Goal: Navigation & Orientation: Find specific page/section

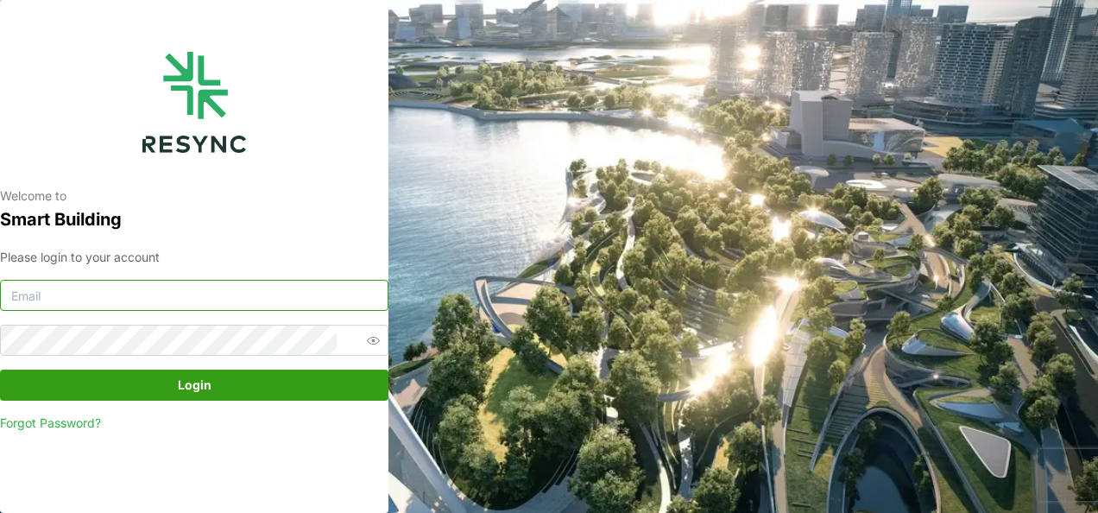
click at [159, 286] on input at bounding box center [194, 295] width 388 height 31
type input "[EMAIL_ADDRESS][PERSON_NAME][DOMAIN_NAME]"
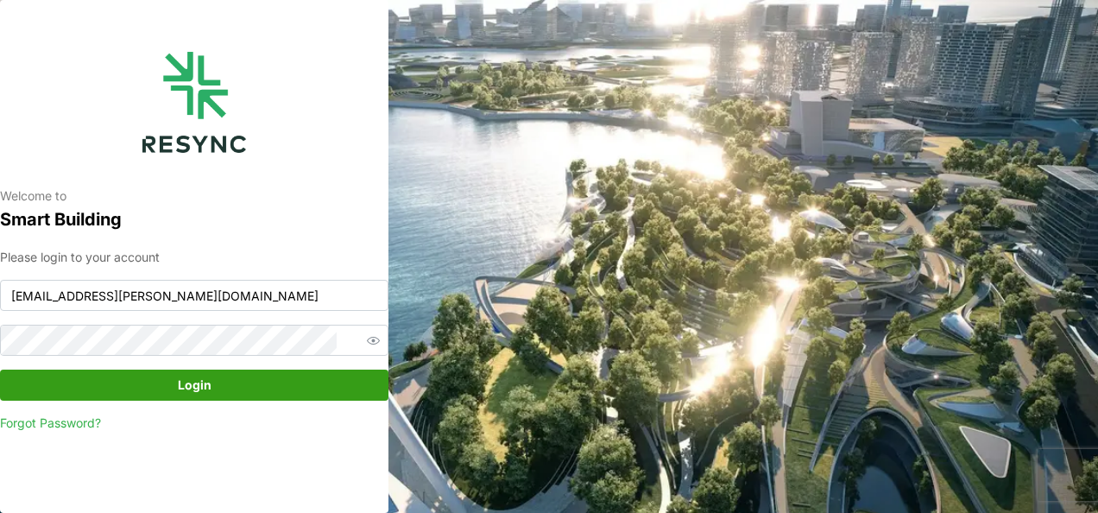
click at [261, 376] on span "Login" at bounding box center [194, 384] width 356 height 29
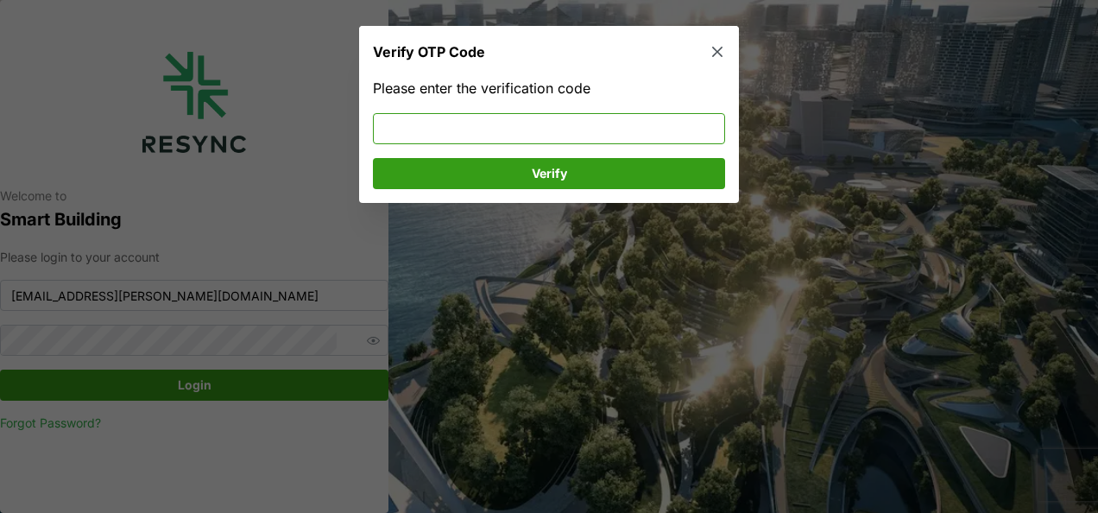
click at [464, 129] on input at bounding box center [549, 127] width 352 height 31
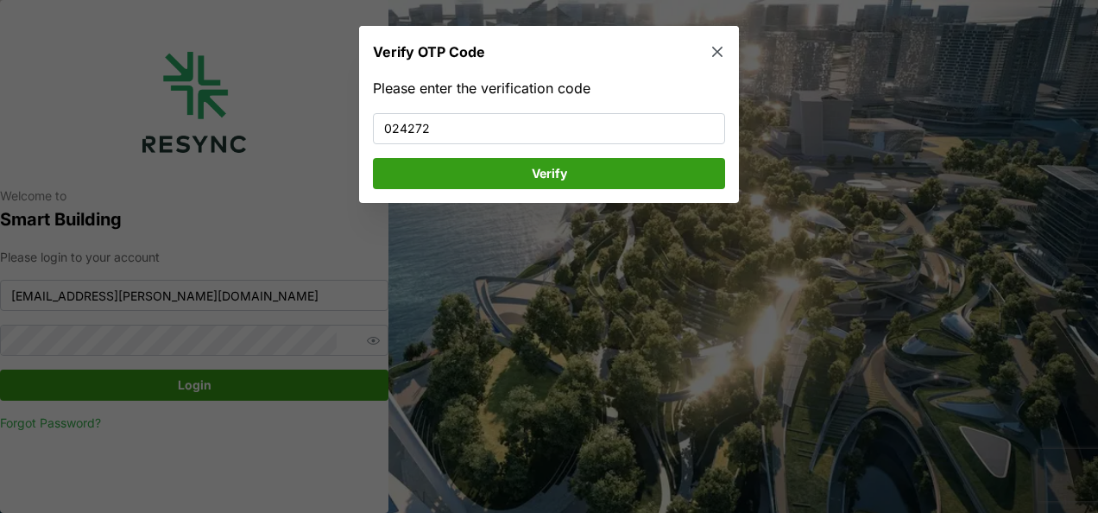
click at [468, 162] on span "Verify" at bounding box center [548, 172] width 319 height 29
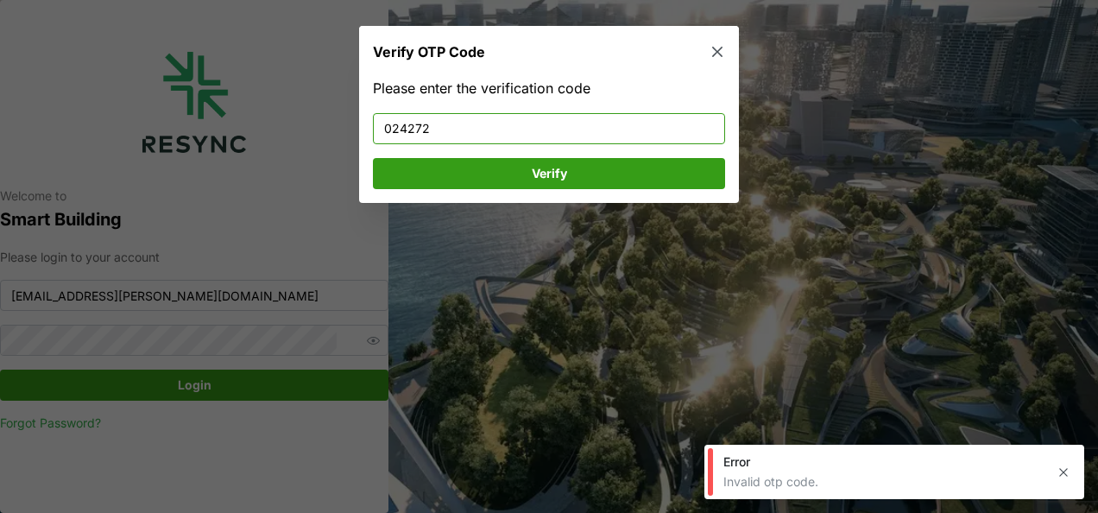
drag, startPoint x: 442, startPoint y: 121, endPoint x: 254, endPoint y: 106, distance: 188.7
click at [254, 512] on div "Verify OTP Code Please enter the verification code 024272 Verify" at bounding box center [549, 513] width 1098 height 0
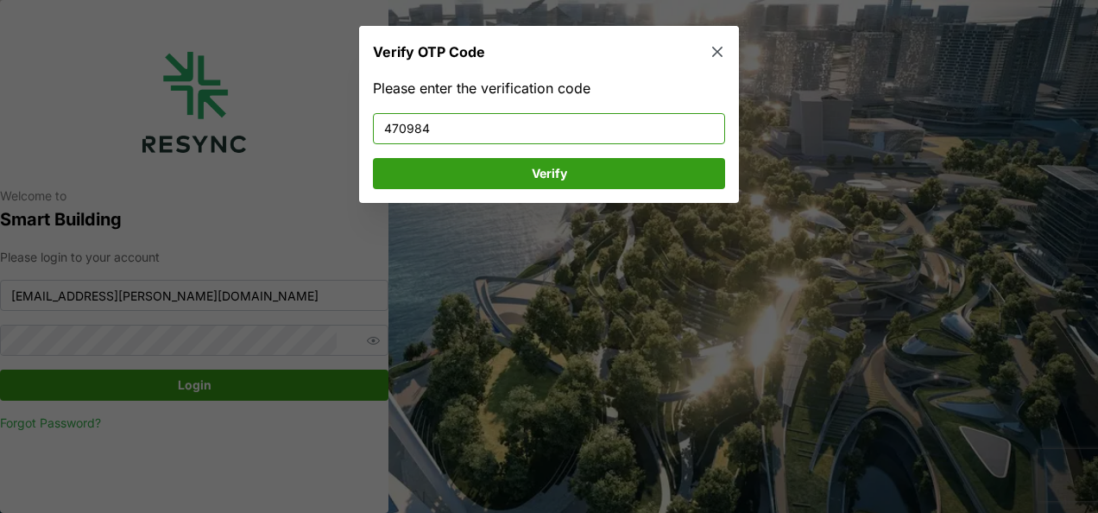
type input "470984"
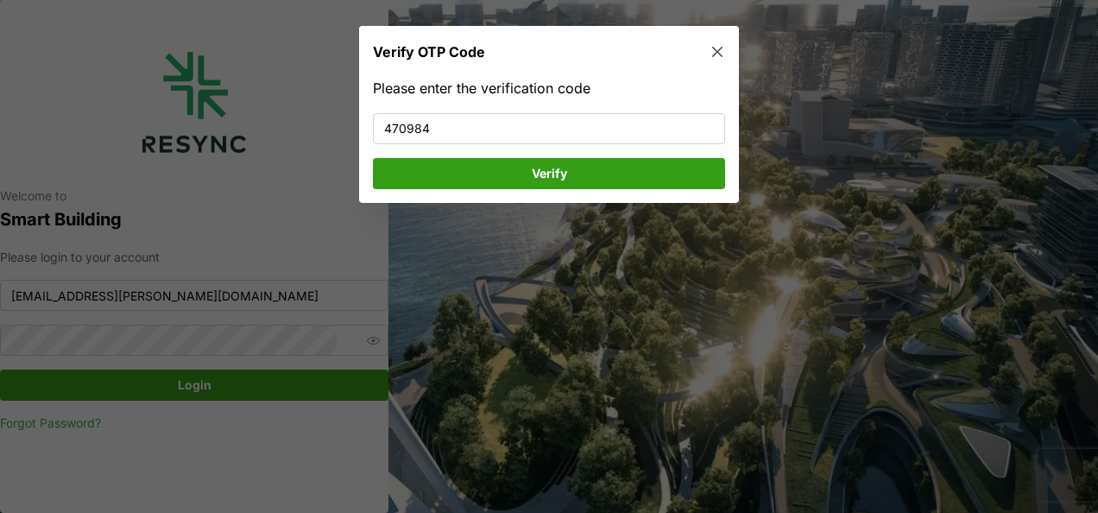
click at [388, 161] on button "Verify" at bounding box center [549, 172] width 352 height 31
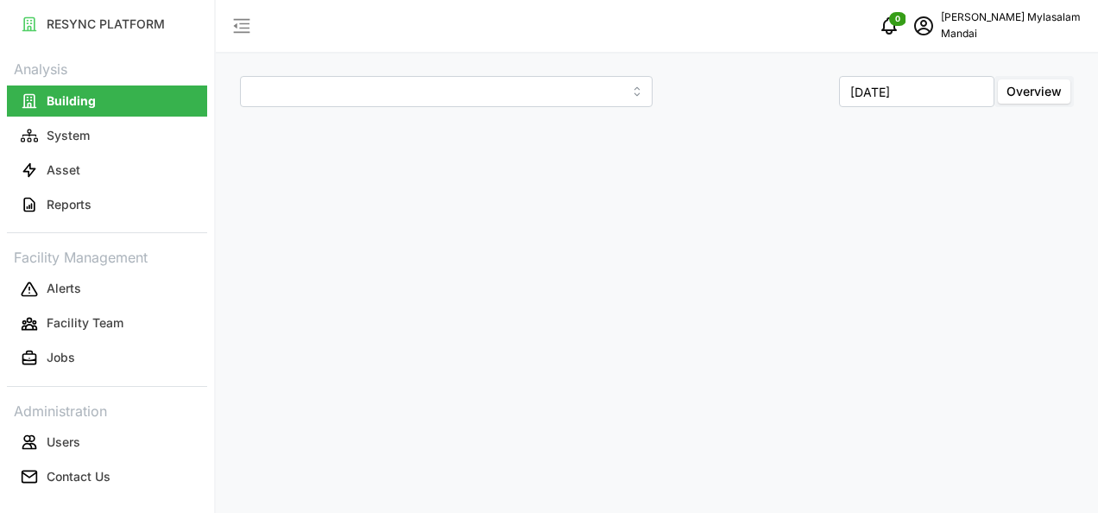
type input "Penguin Building"
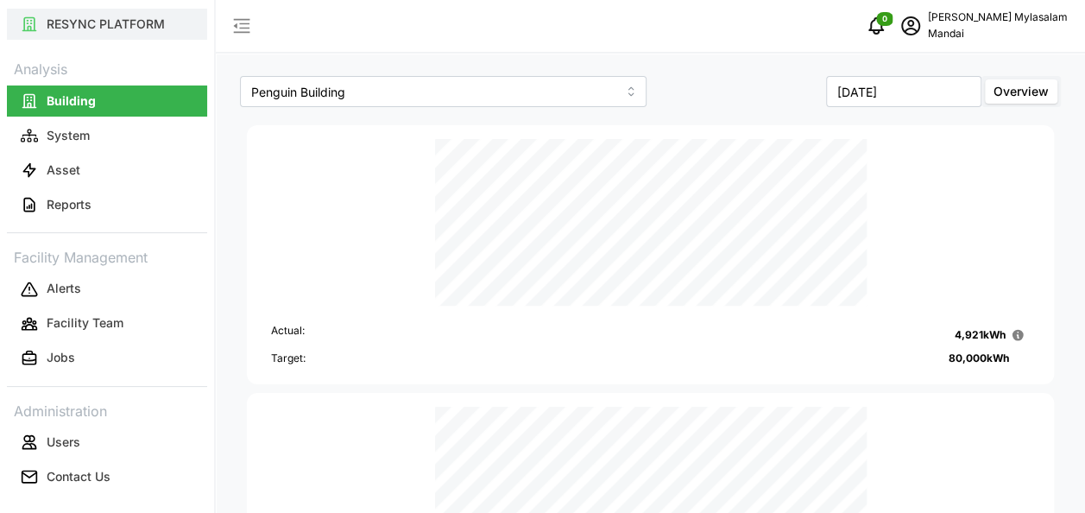
click at [114, 18] on p "RESYNC PLATFORM" at bounding box center [106, 24] width 118 height 17
type input "Penguin Building"
click at [245, 25] on icon "button" at bounding box center [241, 26] width 21 height 21
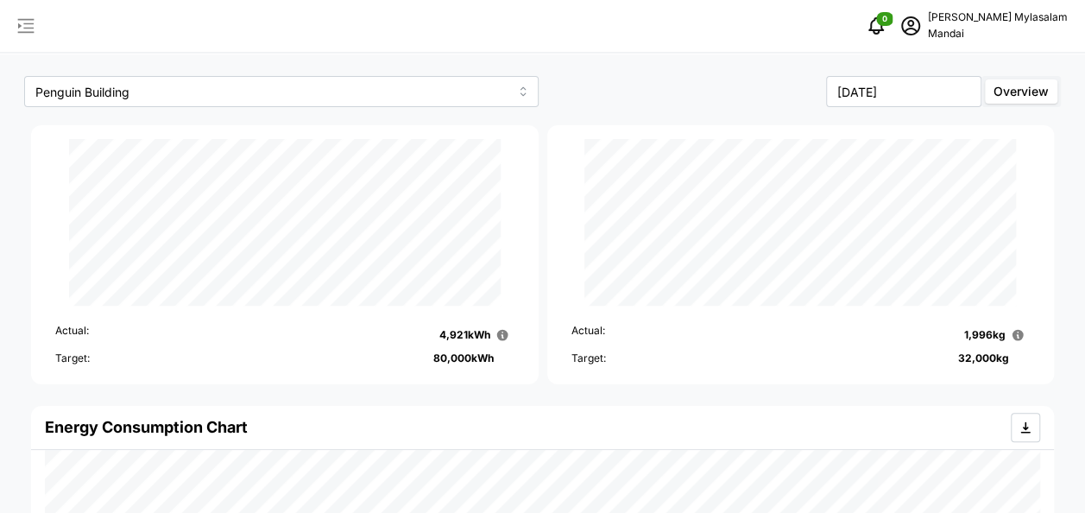
click at [29, 20] on icon "button" at bounding box center [26, 26] width 16 height 15
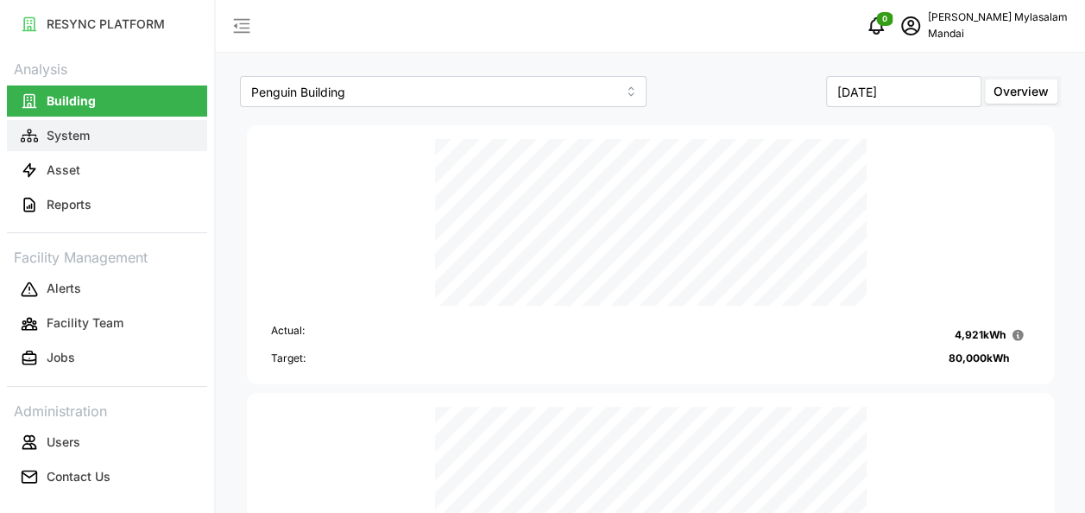
click at [75, 127] on p "System" at bounding box center [68, 135] width 43 height 17
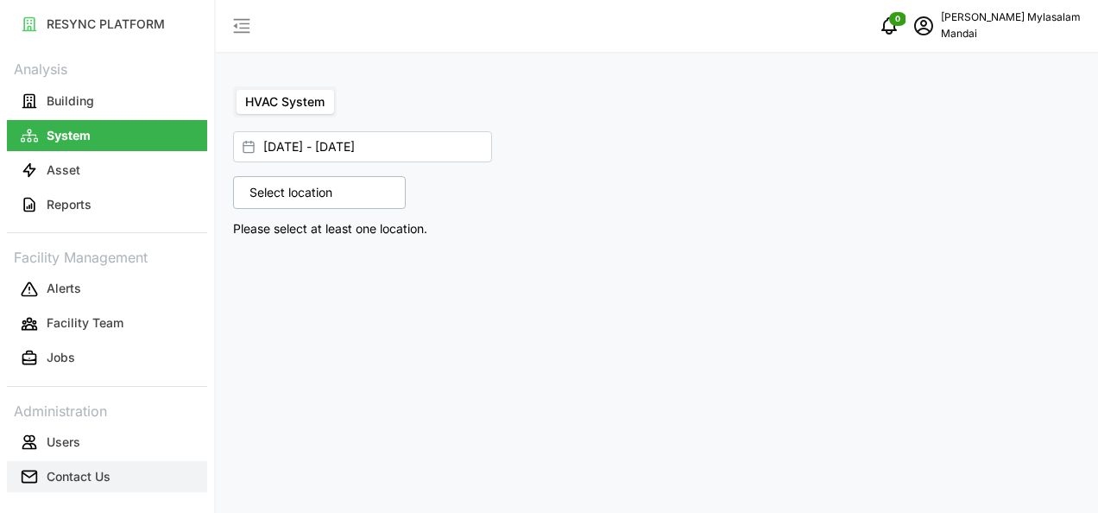
click at [80, 468] on p "Contact Us" at bounding box center [79, 476] width 64 height 17
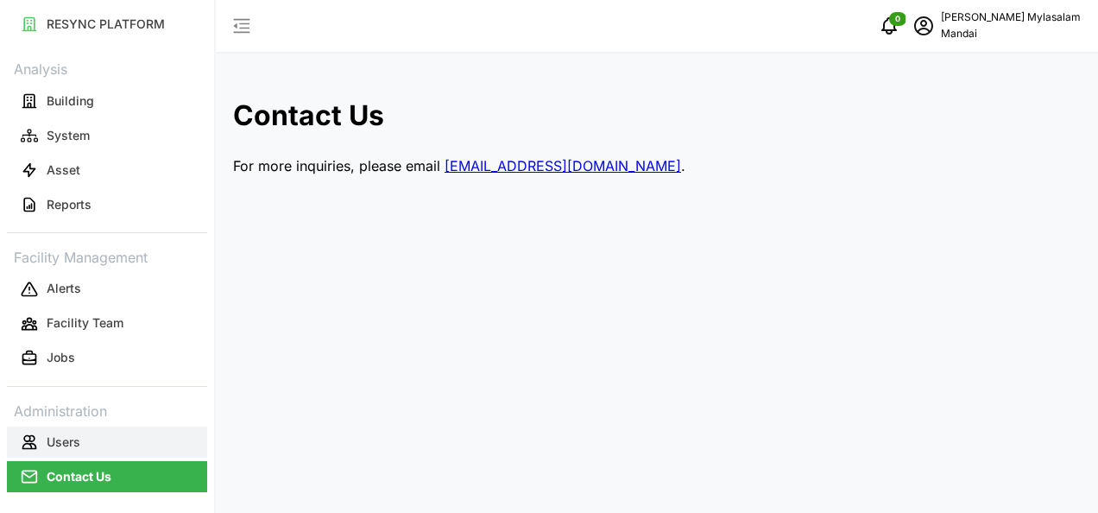
click at [59, 430] on button "Users" at bounding box center [107, 441] width 200 height 31
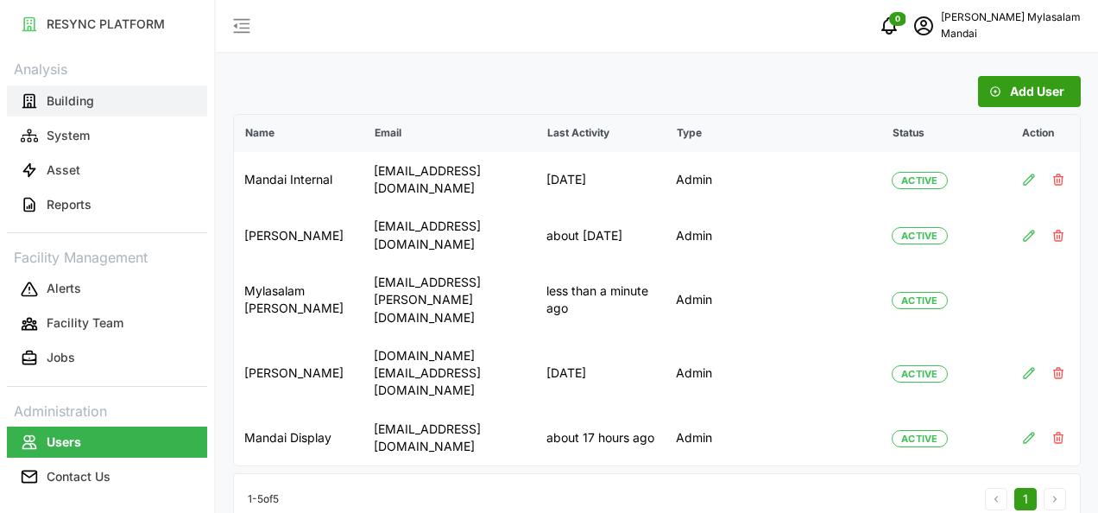
click at [55, 100] on p "Building" at bounding box center [70, 100] width 47 height 17
